Goal: Task Accomplishment & Management: Manage account settings

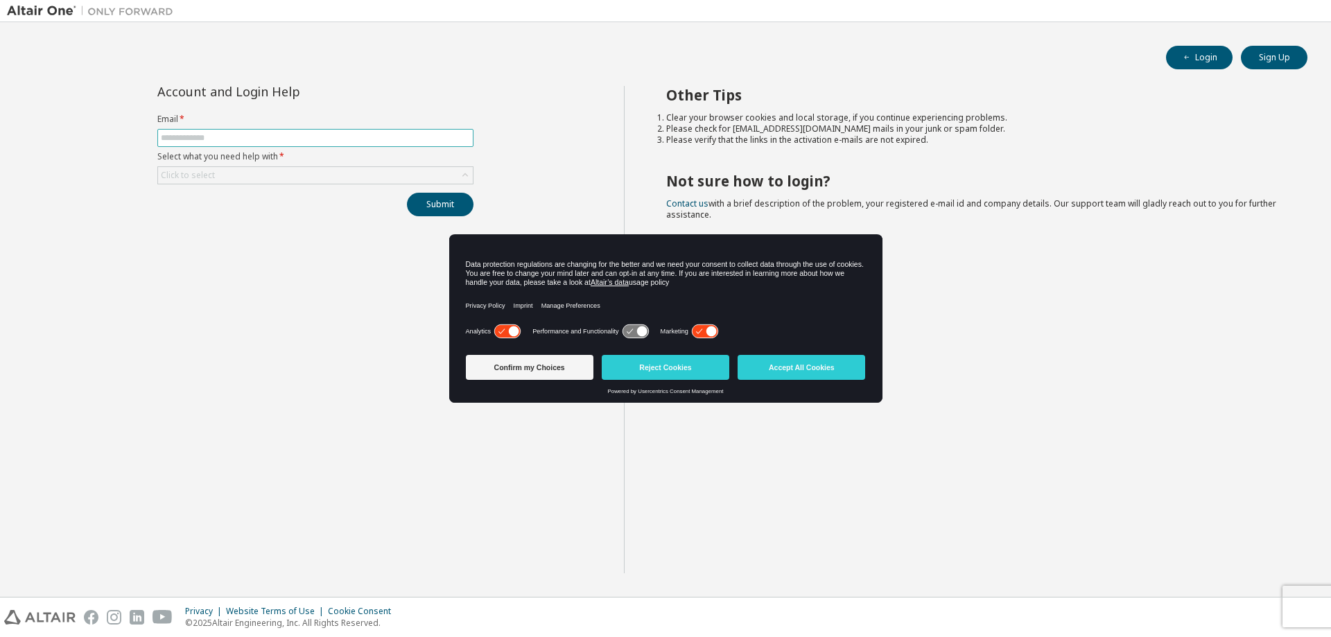
click at [199, 136] on input "text" at bounding box center [315, 137] width 309 height 11
click at [527, 365] on button "Confirm my Choices" at bounding box center [530, 367] width 128 height 25
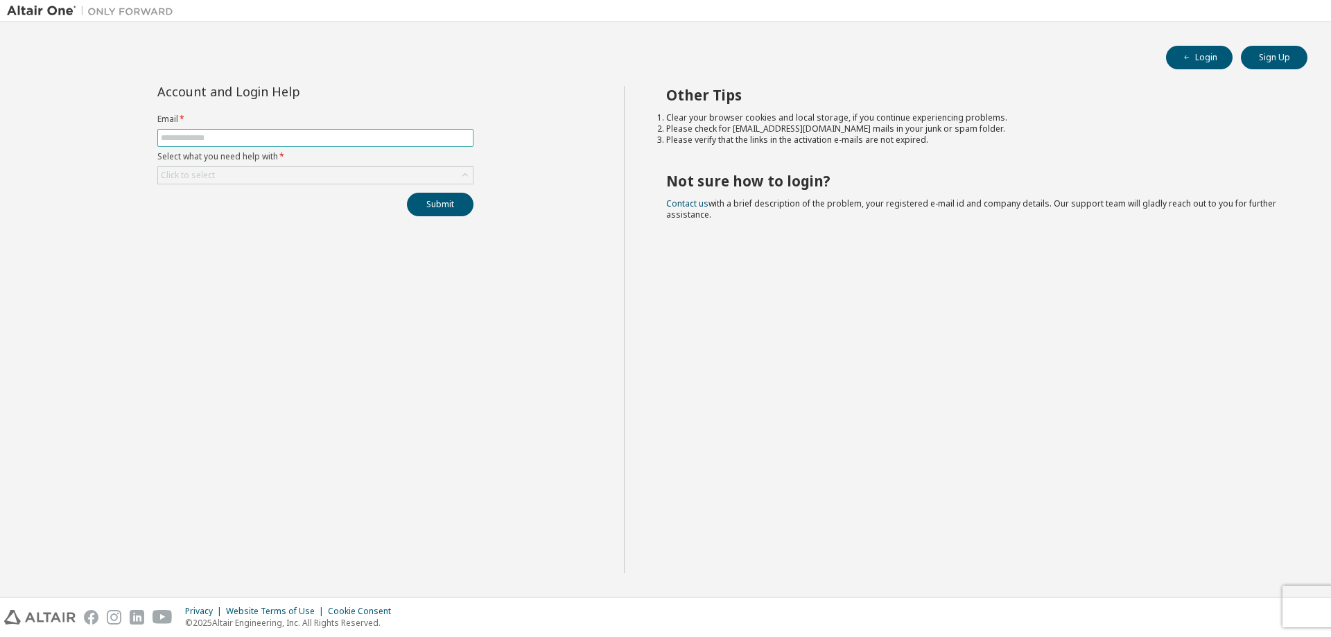
click at [267, 135] on input "text" at bounding box center [315, 137] width 309 height 11
type input "**********"
click at [214, 178] on div "Click to select" at bounding box center [188, 175] width 58 height 15
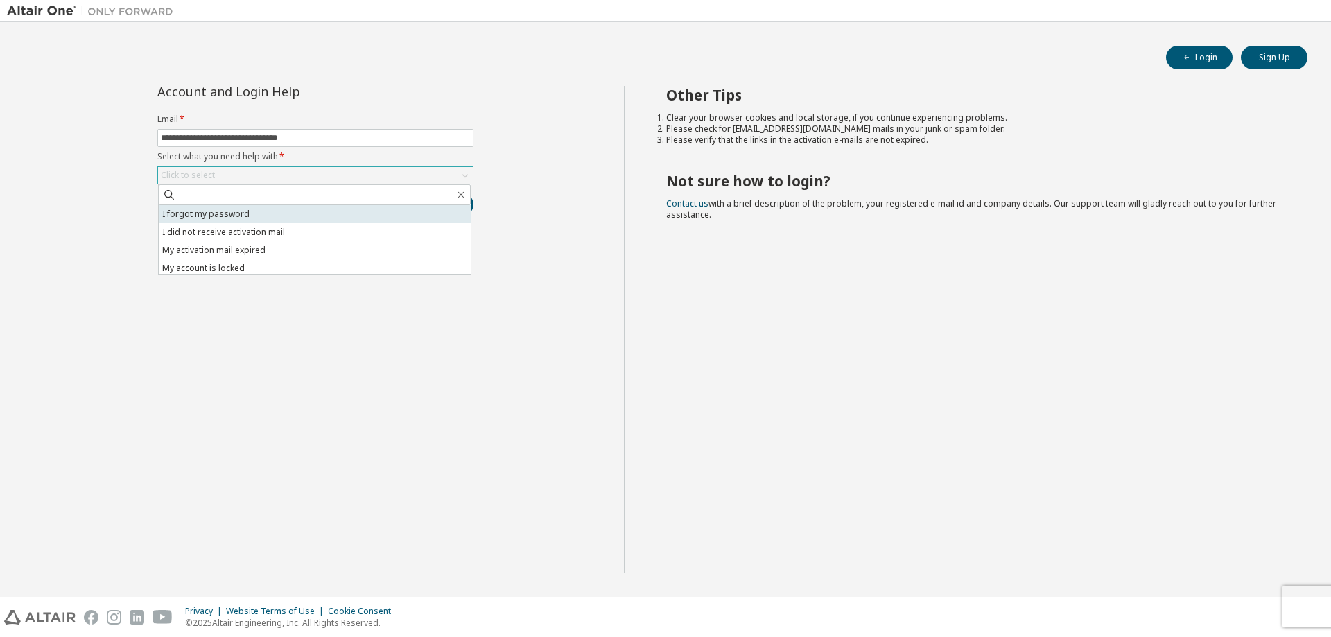
click at [211, 220] on li "I forgot my password" at bounding box center [315, 214] width 312 height 18
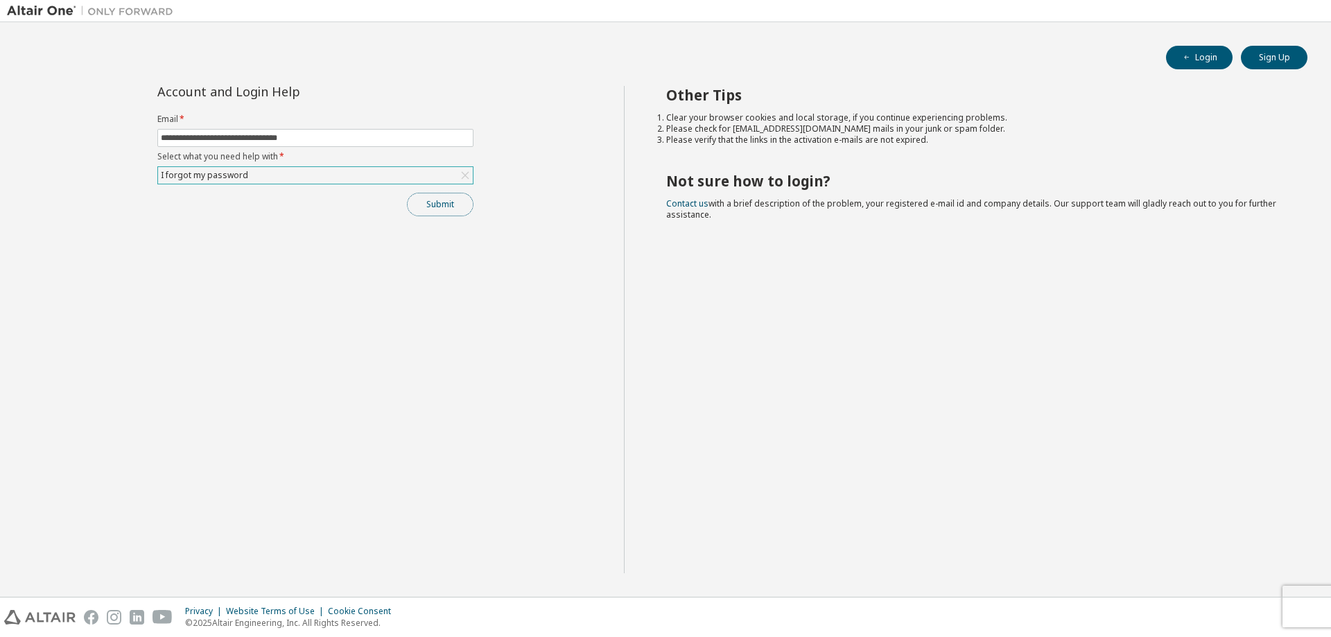
click at [441, 207] on button "Submit" at bounding box center [440, 205] width 67 height 24
